Goal: Find specific page/section: Find specific page/section

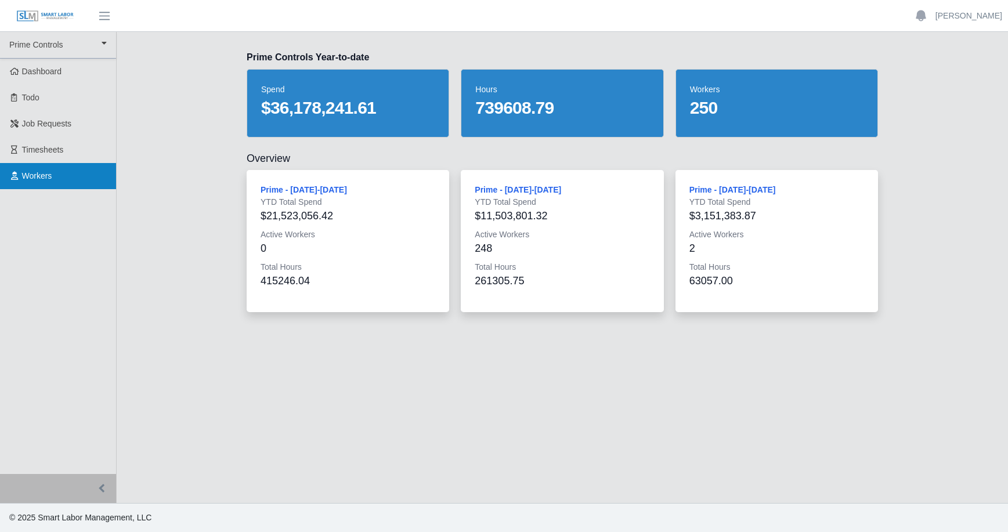
click at [41, 179] on span "Workers" at bounding box center [37, 175] width 30 height 9
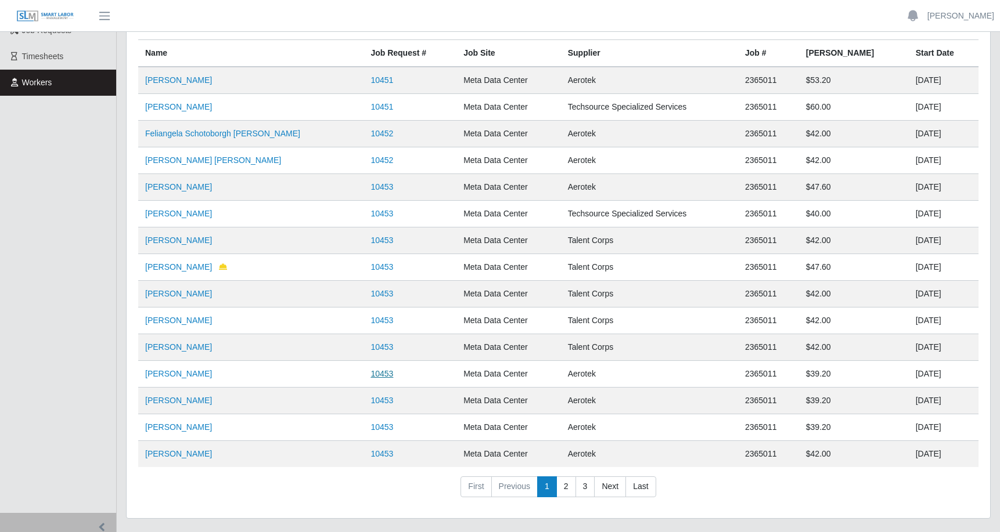
scroll to position [132, 0]
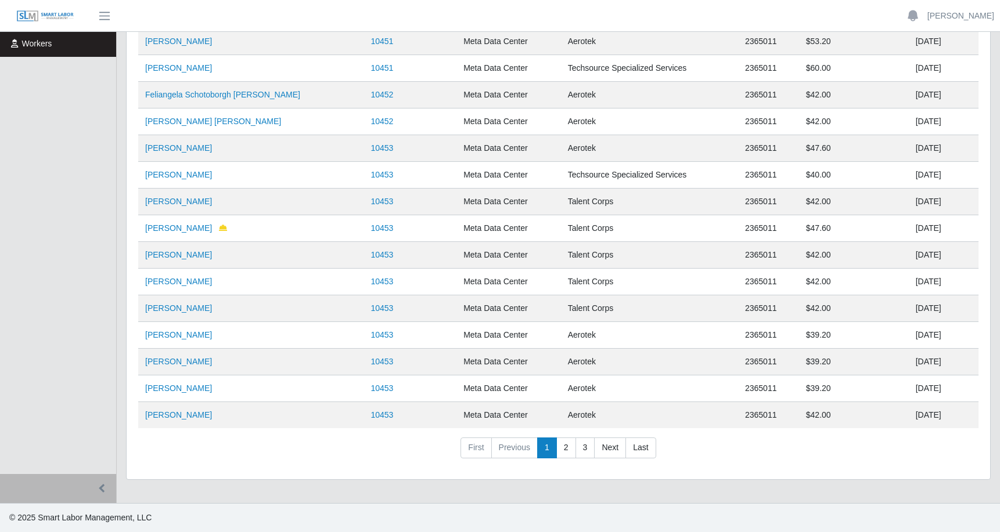
click at [644, 449] on link "Last" at bounding box center [640, 448] width 30 height 21
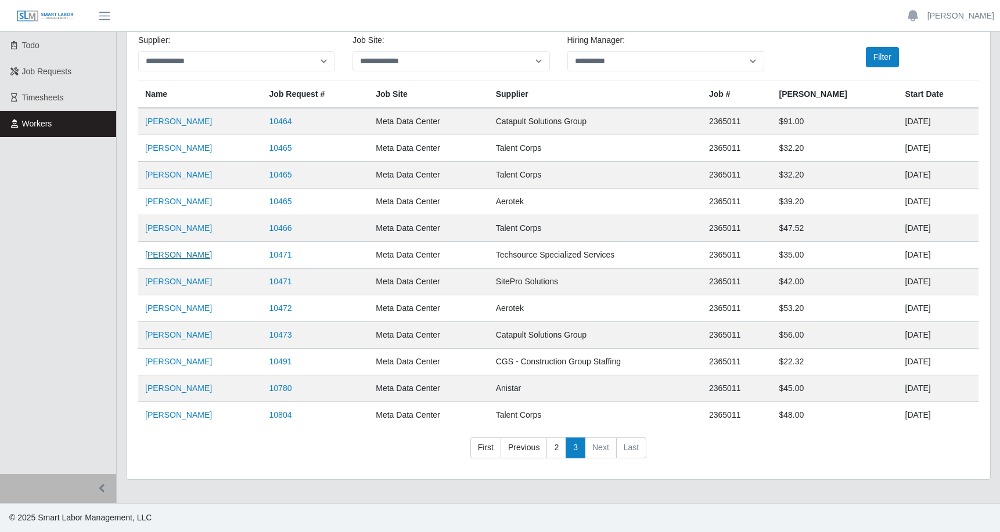
click at [178, 258] on link "Maria Alvarez" at bounding box center [178, 254] width 67 height 9
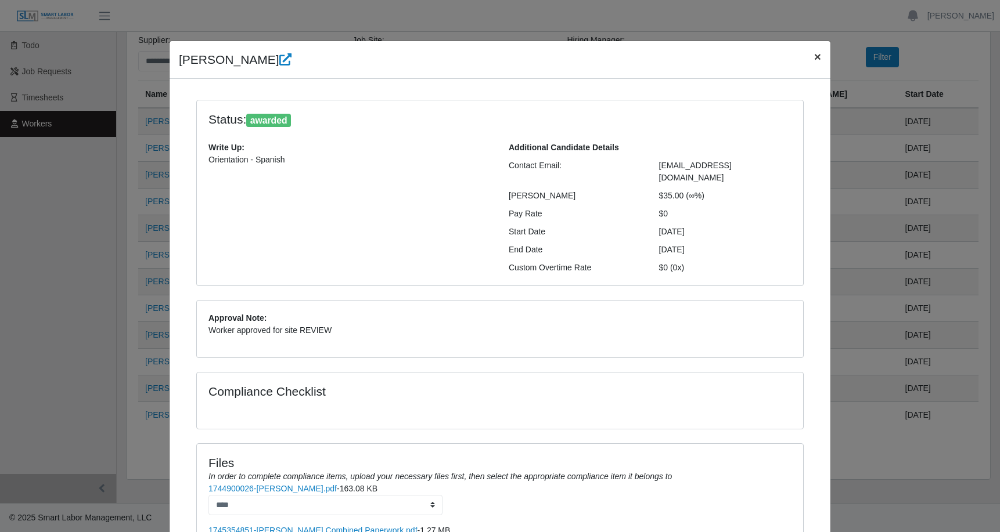
click at [814, 59] on span "×" at bounding box center [817, 56] width 7 height 13
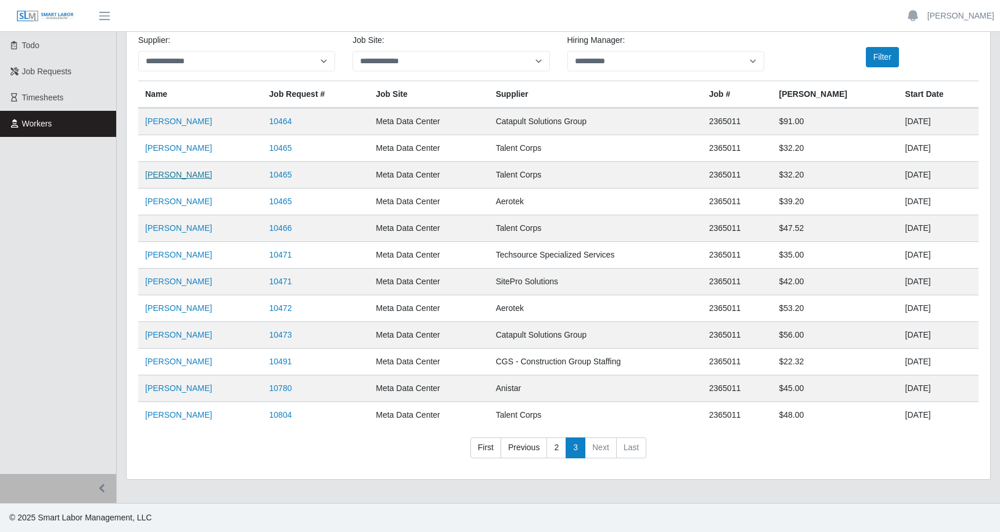
click at [154, 174] on link "Brian Mendoza" at bounding box center [178, 174] width 67 height 9
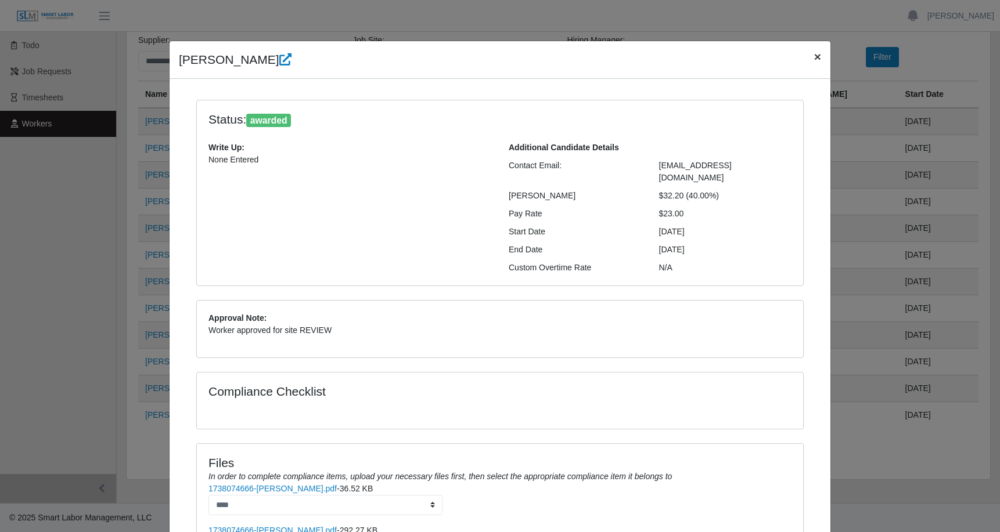
click at [814, 59] on span "×" at bounding box center [817, 56] width 7 height 13
